Goal: Task Accomplishment & Management: Manage account settings

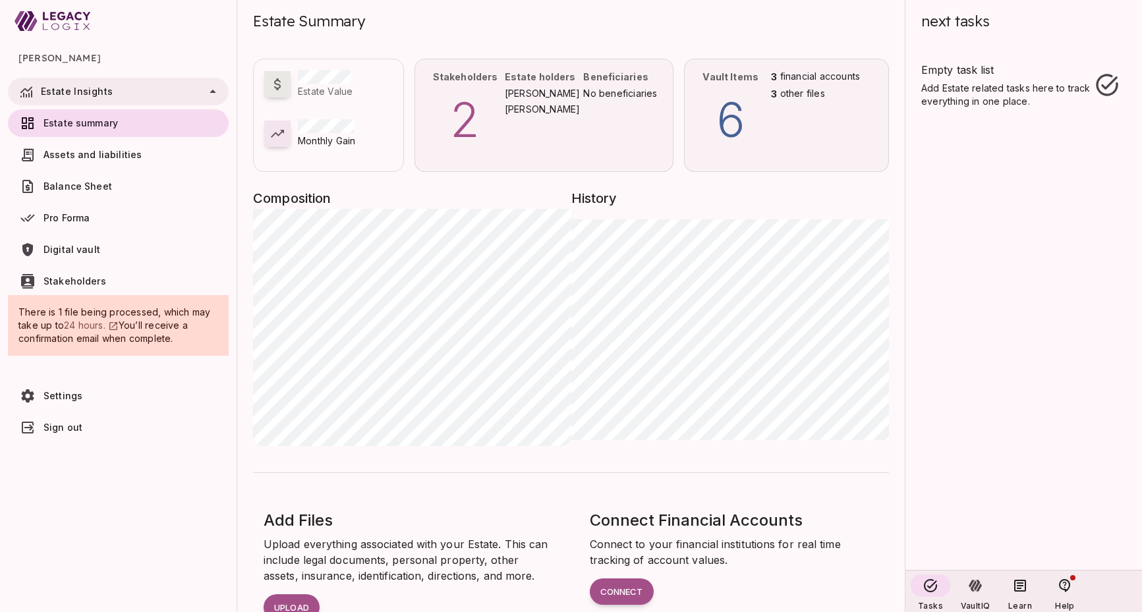
click at [67, 432] on span "Sign out" at bounding box center [63, 427] width 39 height 11
